Goal: Information Seeking & Learning: Learn about a topic

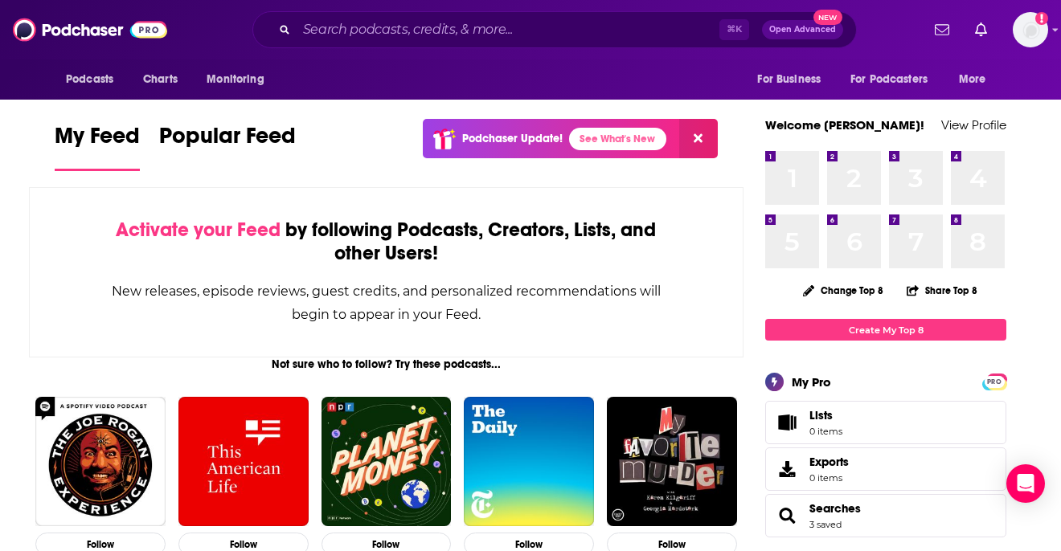
click at [557, 47] on div "⌘ K Open Advanced New" at bounding box center [554, 29] width 604 height 37
click at [529, 30] on input "Search podcasts, credits, & more..." at bounding box center [508, 30] width 423 height 26
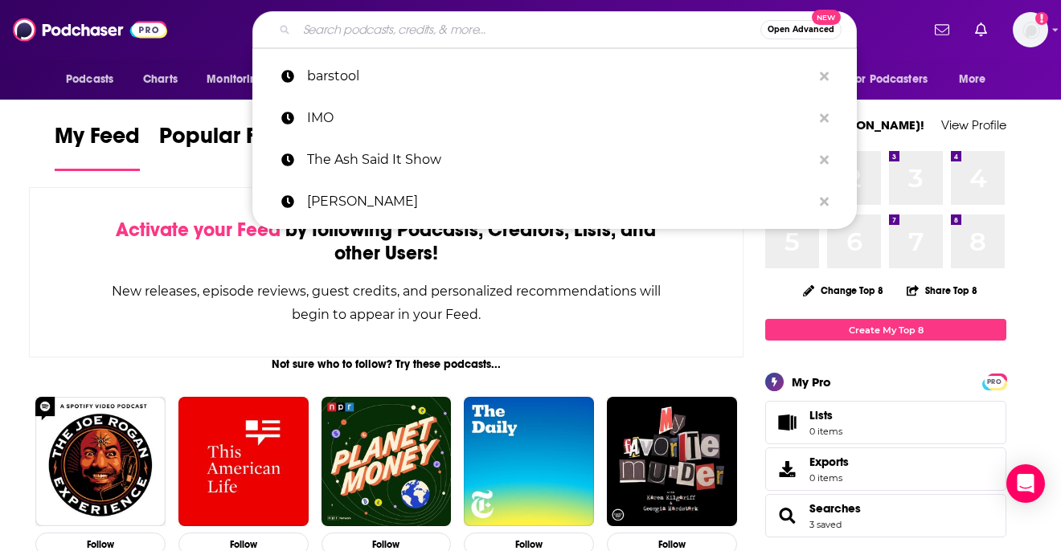
paste input "Professional Jealousy"
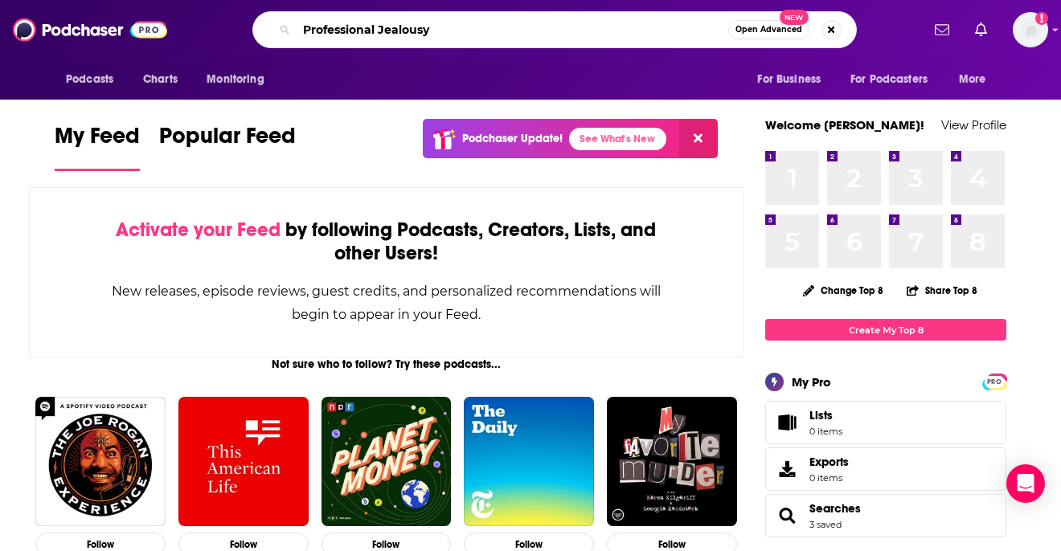
type input "Professional Jealousy"
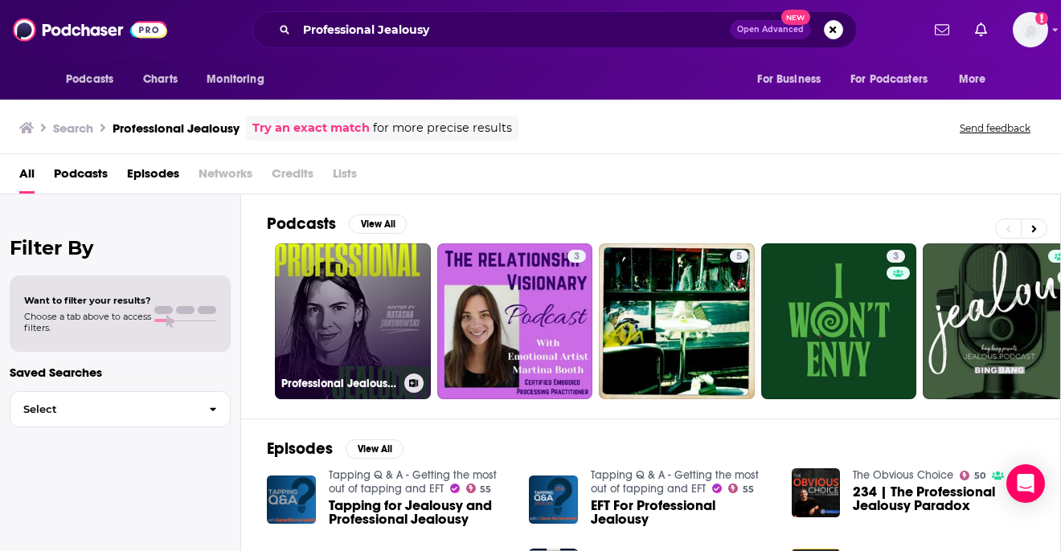
click at [337, 321] on link "Professional Jealousy Podcast" at bounding box center [353, 321] width 156 height 156
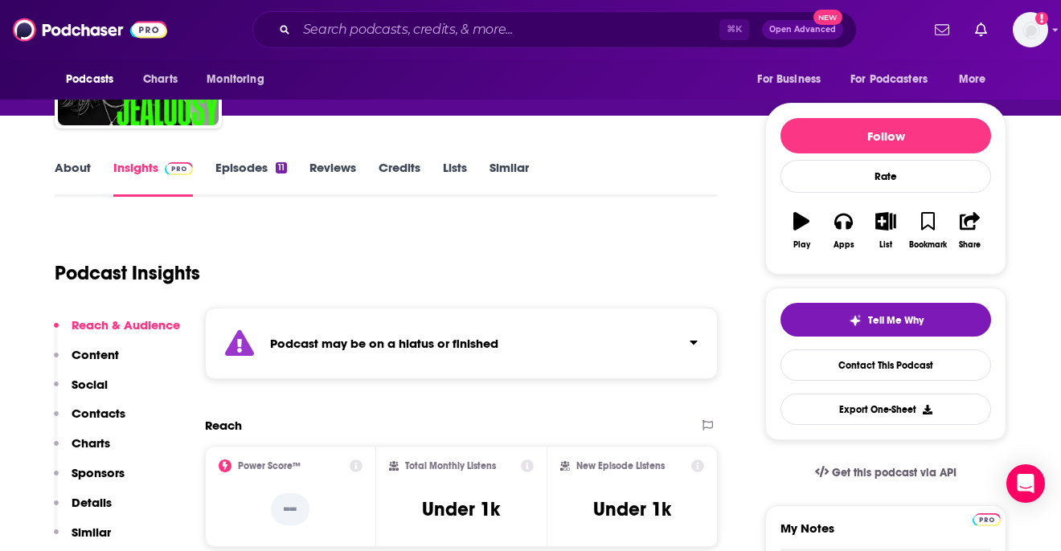
scroll to position [145, 0]
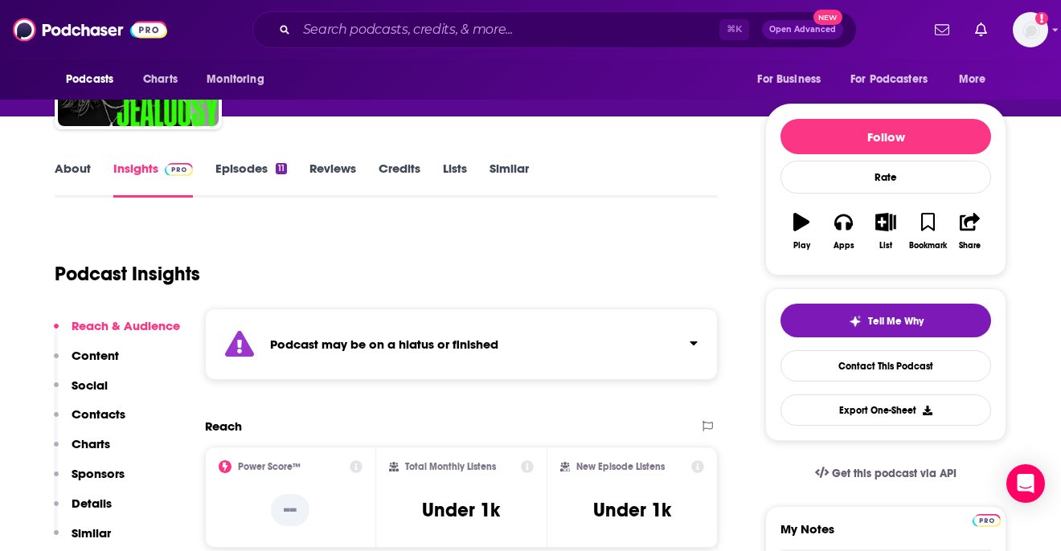
click at [236, 171] on link "Episodes 11" at bounding box center [251, 179] width 72 height 37
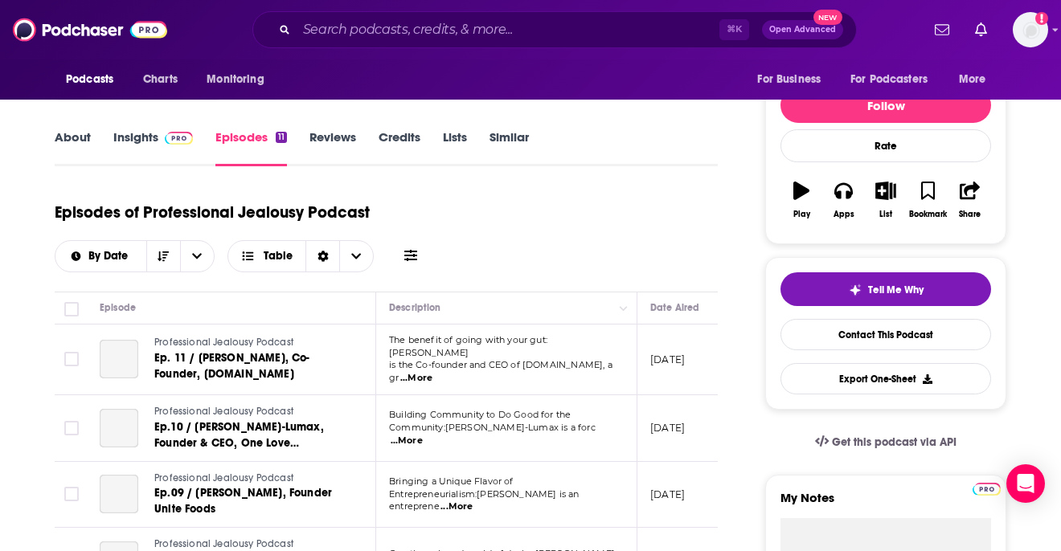
scroll to position [197, 0]
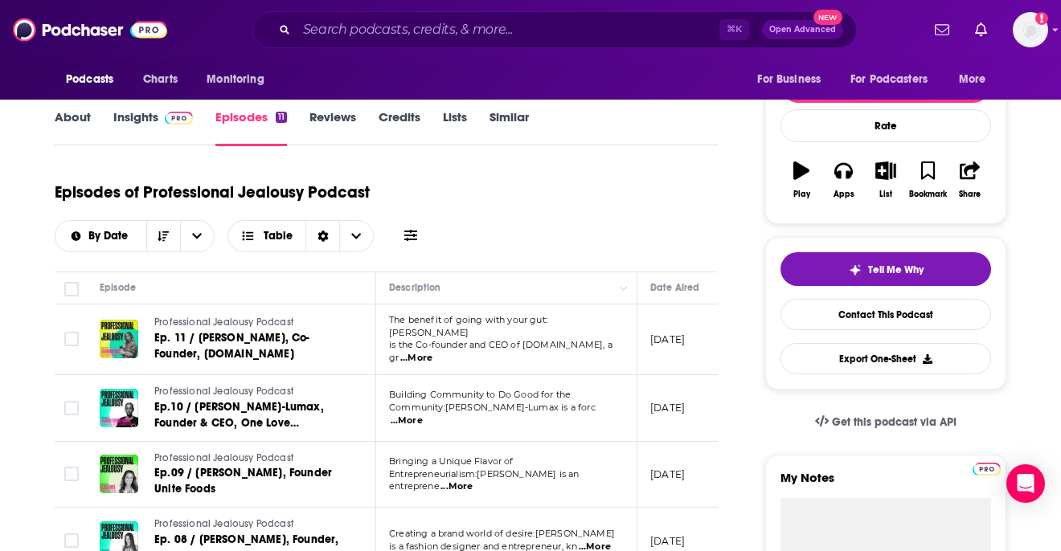
click at [158, 120] on span at bounding box center [175, 116] width 35 height 15
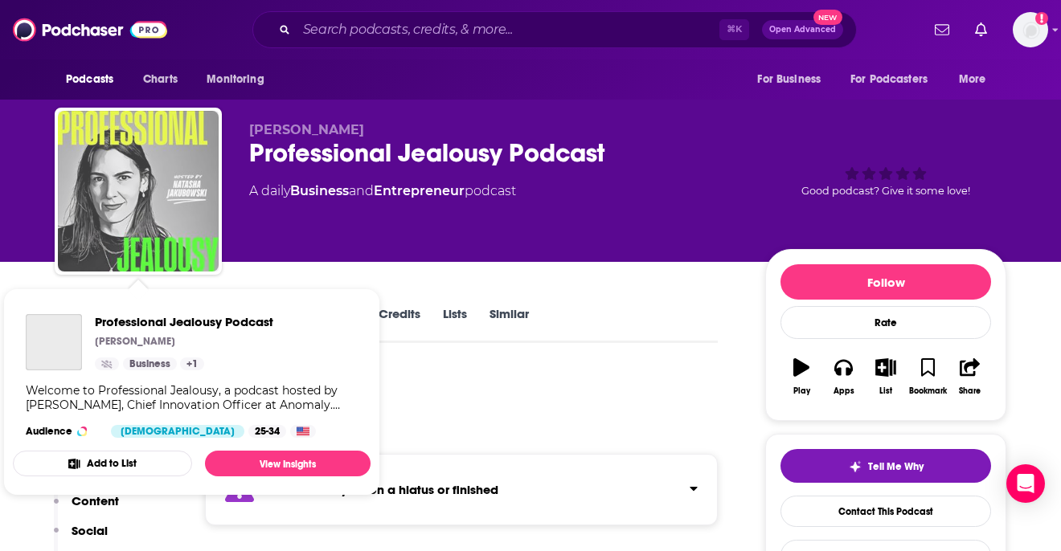
click at [145, 162] on img "Professional Jealousy Podcast" at bounding box center [138, 191] width 161 height 161
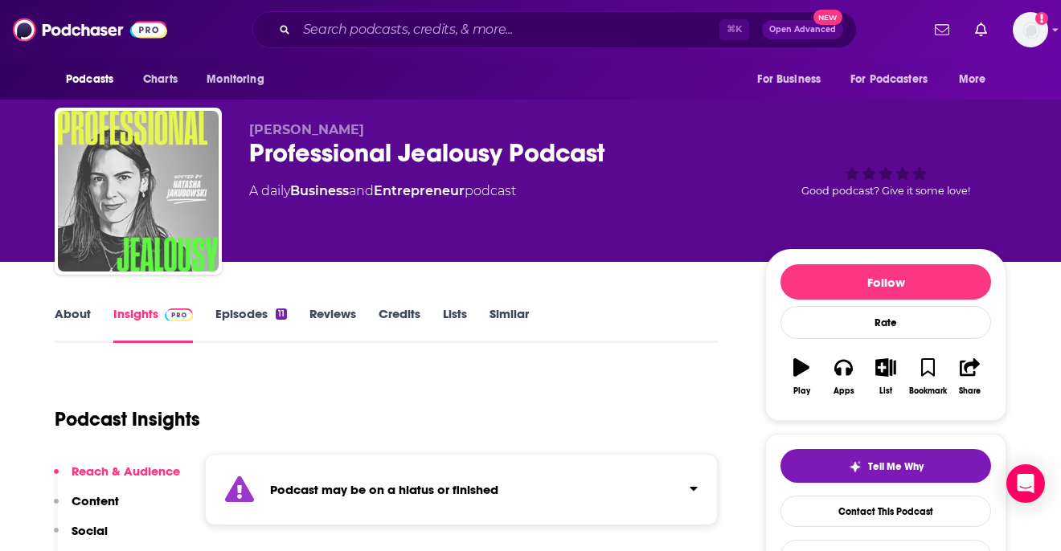
click at [153, 161] on img "Professional Jealousy Podcast" at bounding box center [138, 191] width 161 height 161
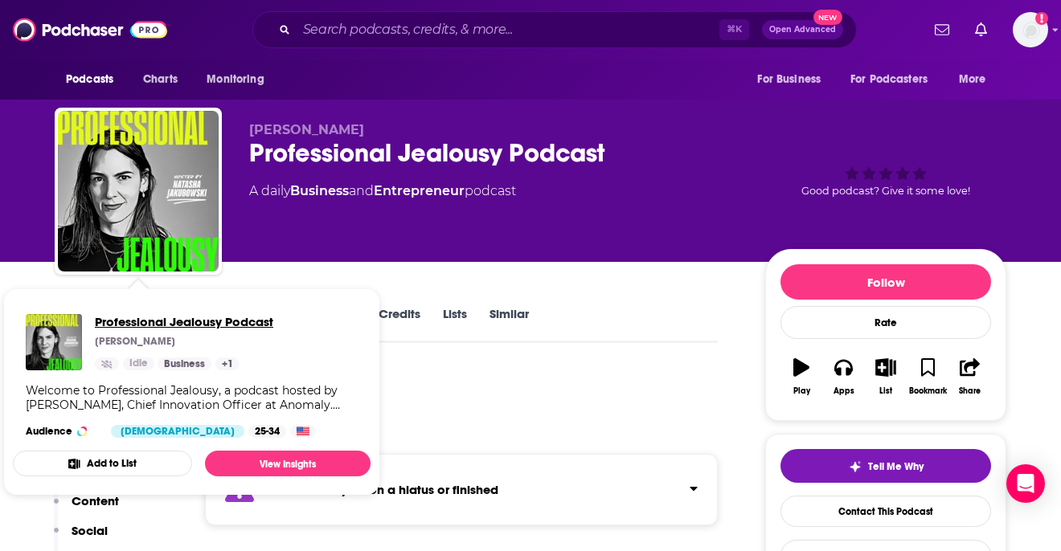
click at [165, 314] on span "Professional Jealousy Podcast" at bounding box center [184, 321] width 178 height 15
click at [180, 321] on span "Professional Jealousy Podcast" at bounding box center [184, 321] width 178 height 15
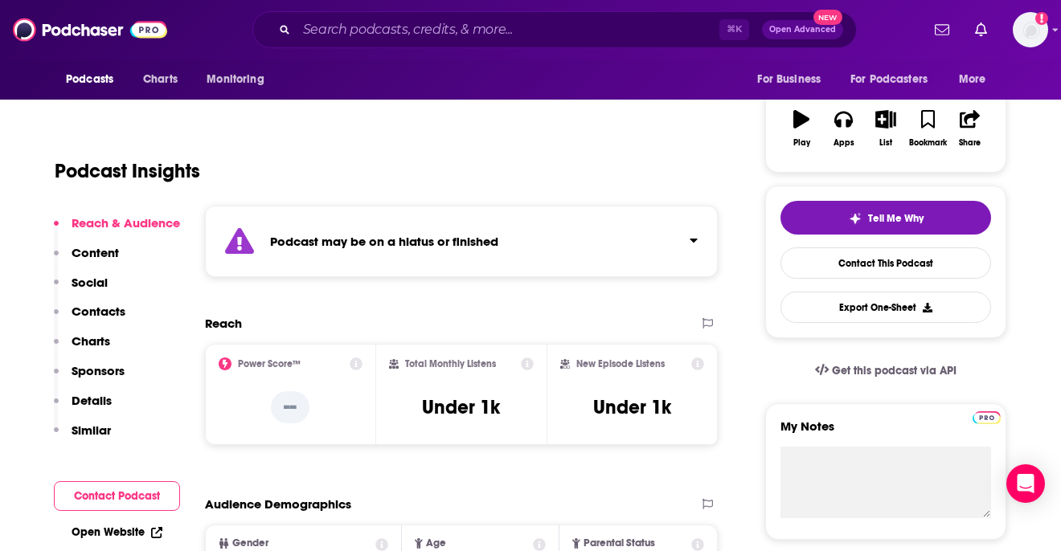
scroll to position [266, 0]
